Goal: Task Accomplishment & Management: Manage account settings

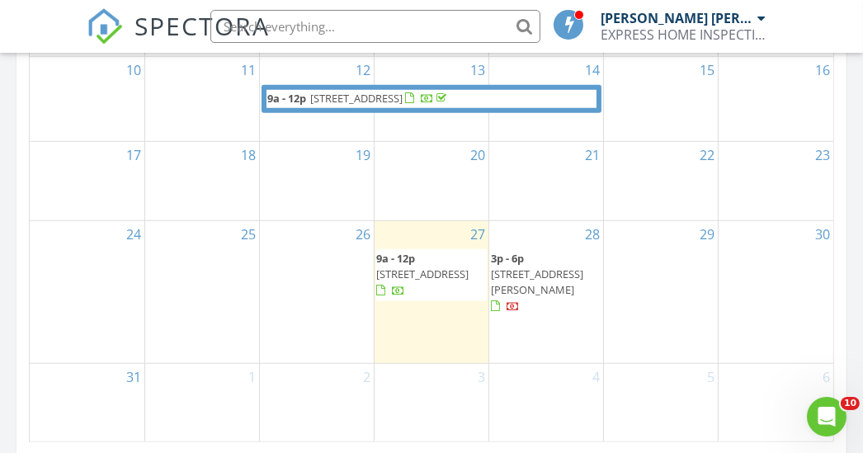
scroll to position [1182, 0]
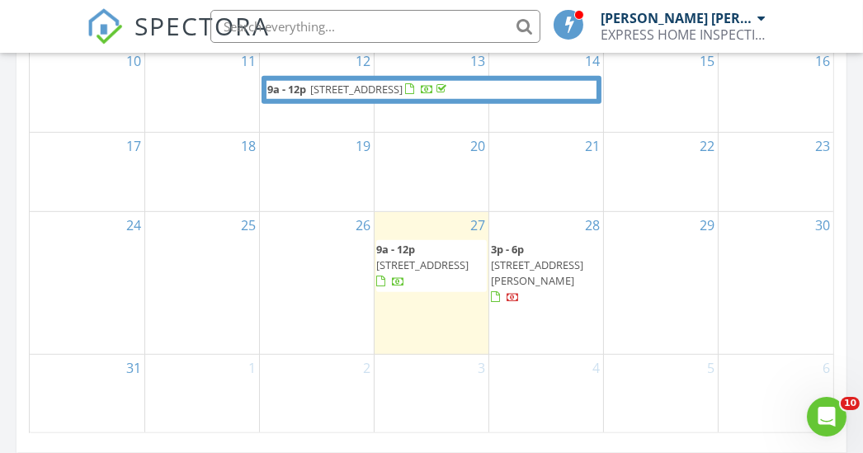
click at [528, 257] on span "[STREET_ADDRESS][PERSON_NAME]" at bounding box center [537, 272] width 92 height 31
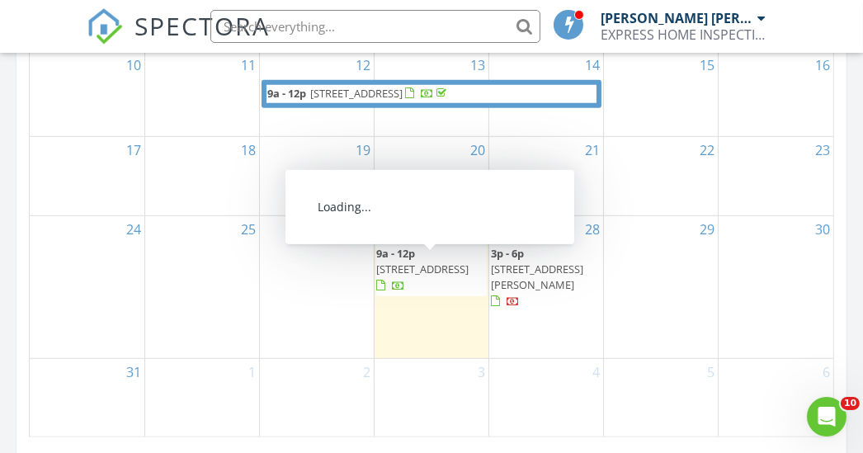
click at [417, 246] on link "9a - 12p [STREET_ADDRESS]" at bounding box center [422, 269] width 92 height 46
